Goal: Task Accomplishment & Management: Complete application form

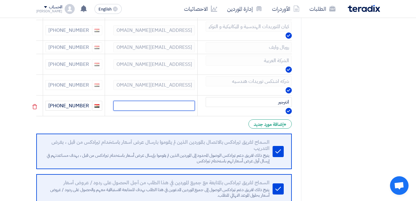
click at [193, 107] on input "text" at bounding box center [153, 106] width 81 height 10
paste input "[PERSON_NAME] <[EMAIL_ADDRESS][DOMAIN_NAME]>"
drag, startPoint x: 166, startPoint y: 106, endPoint x: 118, endPoint y: 105, distance: 48.3
click at [118, 105] on input "[PERSON_NAME] <[EMAIL_ADDRESS][DOMAIN_NAME]>" at bounding box center [153, 106] width 81 height 10
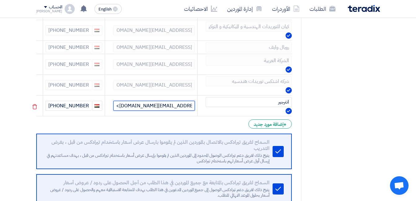
click at [150, 106] on input "[PERSON_NAME] <[EMAIL_ADDRESS][DOMAIN_NAME]>" at bounding box center [153, 106] width 81 height 10
type input "[EMAIL_ADDRESS][DOMAIN_NAME]"
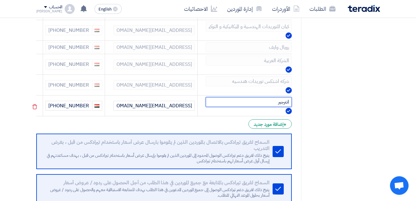
click at [266, 104] on input "انترجير" at bounding box center [249, 102] width 86 height 10
type input "إنترجير اوتوماشين"
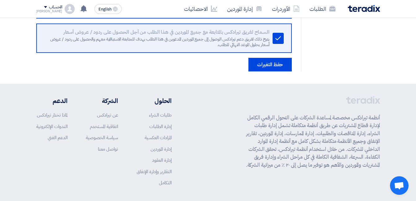
scroll to position [855, 0]
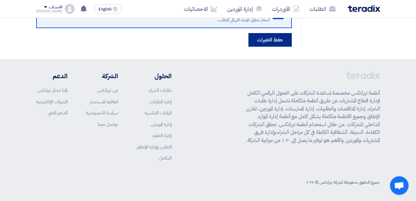
click at [267, 39] on button "حفظ التغيرات" at bounding box center [269, 40] width 43 height 14
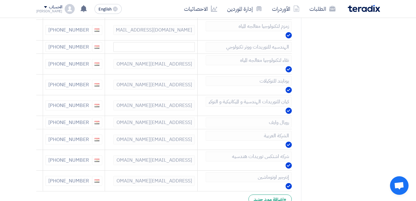
scroll to position [743, 0]
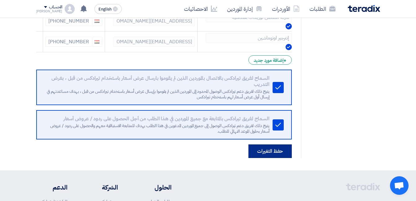
click at [282, 148] on button "حفظ التغيرات" at bounding box center [269, 152] width 43 height 14
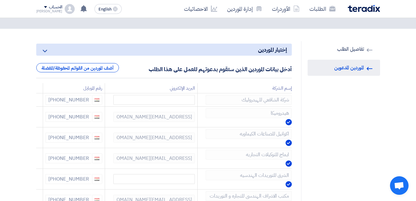
scroll to position [31, 0]
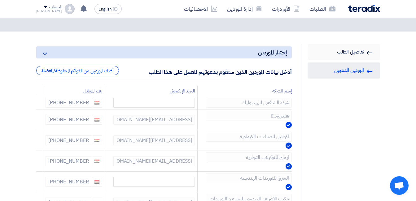
click at [350, 56] on link "RFQ Information تفاصيل الطلب" at bounding box center [344, 52] width 72 height 16
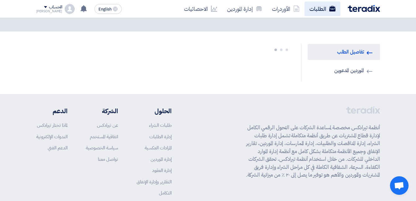
click at [330, 8] on use at bounding box center [332, 9] width 6 height 6
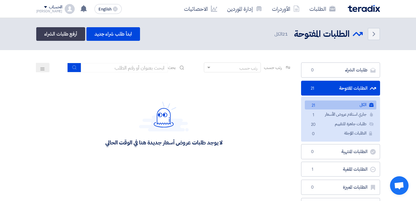
click at [188, 67] on div "رتب حسب رتب حسب بحث" at bounding box center [164, 70] width 256 height 15
click at [172, 141] on div "لا يوجد طلبات عروض أسعار جديدة هنا في الوقت الحالي" at bounding box center [163, 142] width 117 height 7
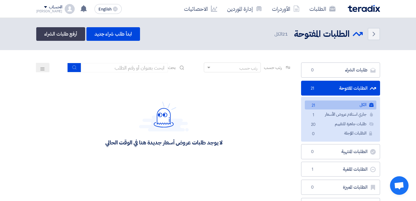
click at [181, 132] on div "لا يوجد طلبات عروض أسعار جديدة هنا في الوقت الحالي" at bounding box center [163, 124] width 117 height 45
